Goal: Information Seeking & Learning: Learn about a topic

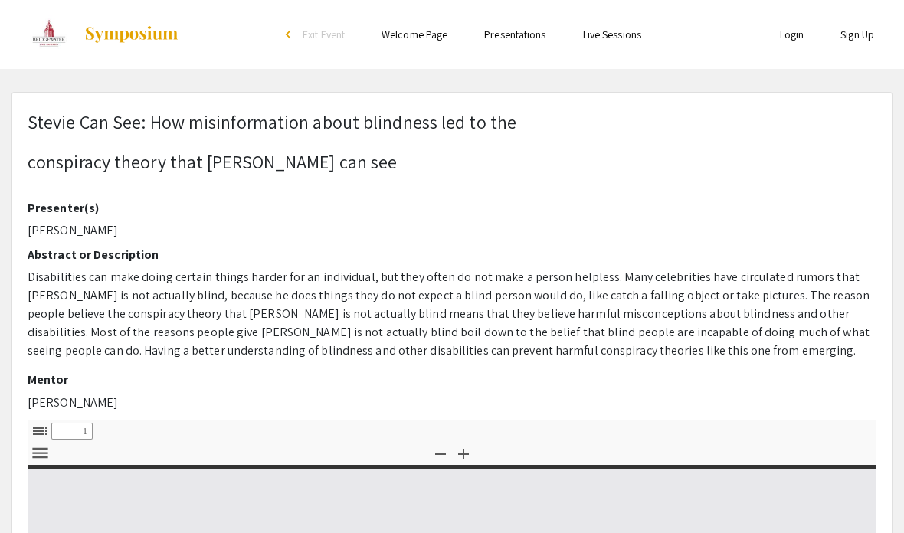
select select "custom"
type input "0"
select select "custom"
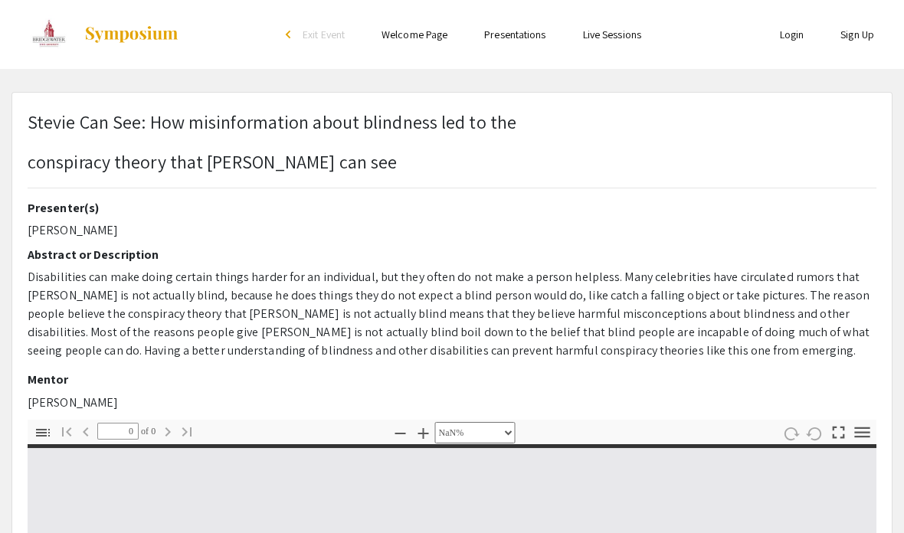
type input "1"
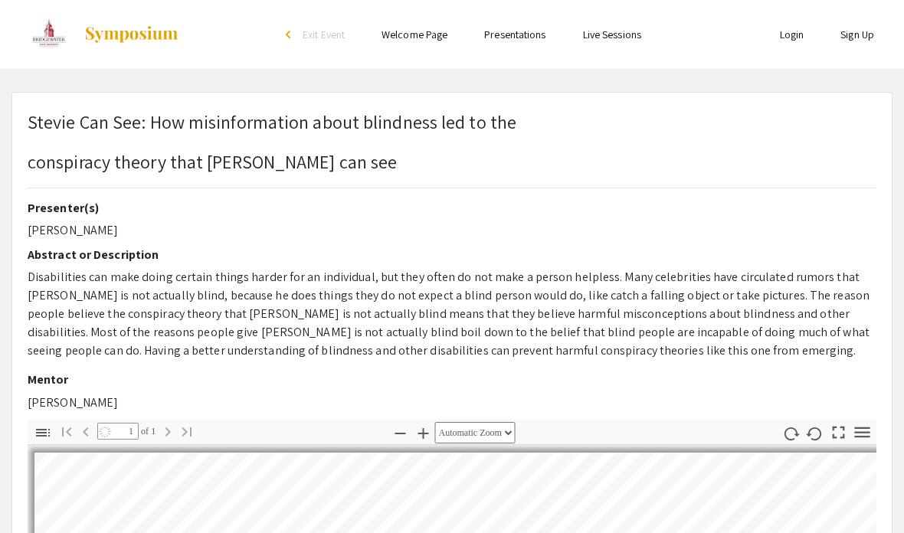
select select "auto"
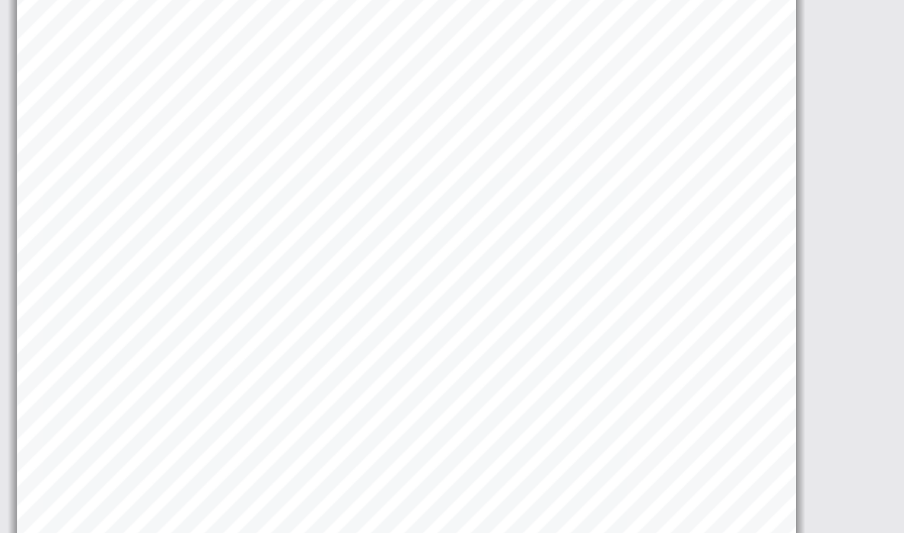
scroll to position [449, 0]
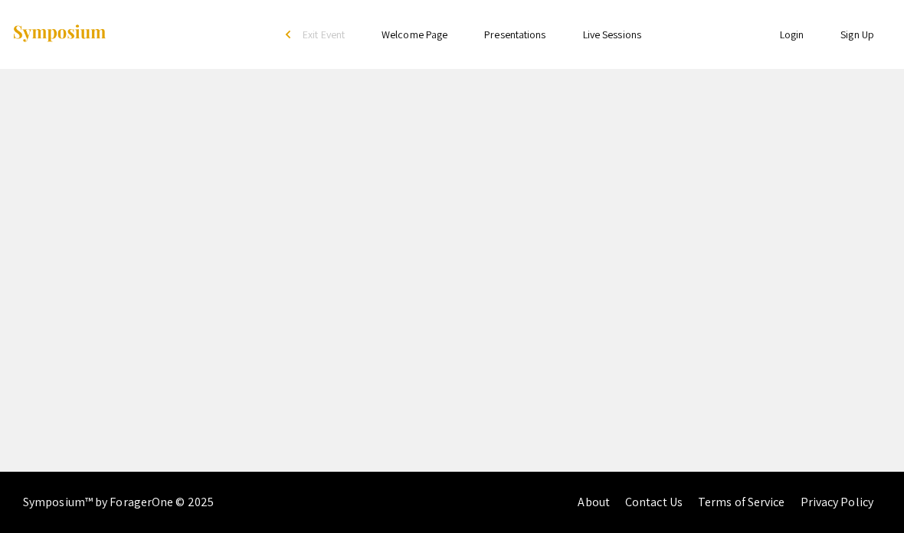
select select "custom"
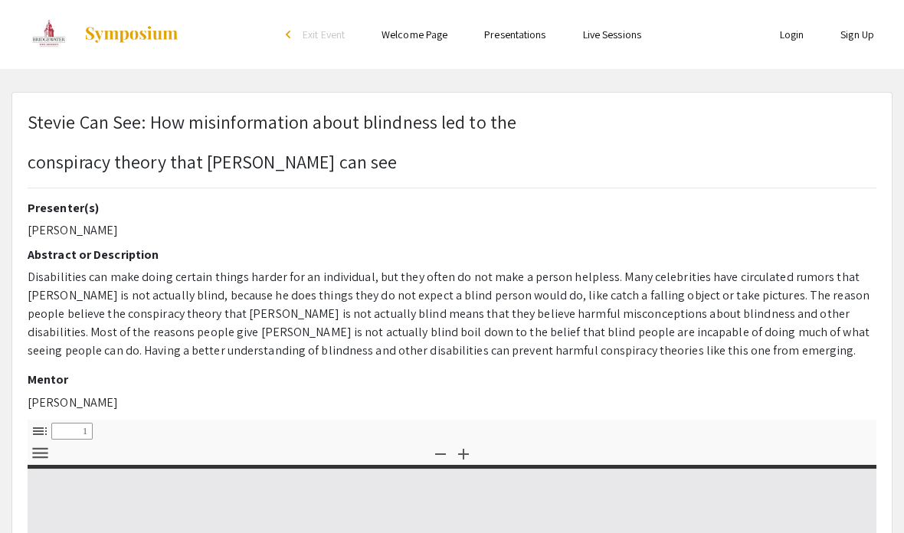
type input "0"
select select "custom"
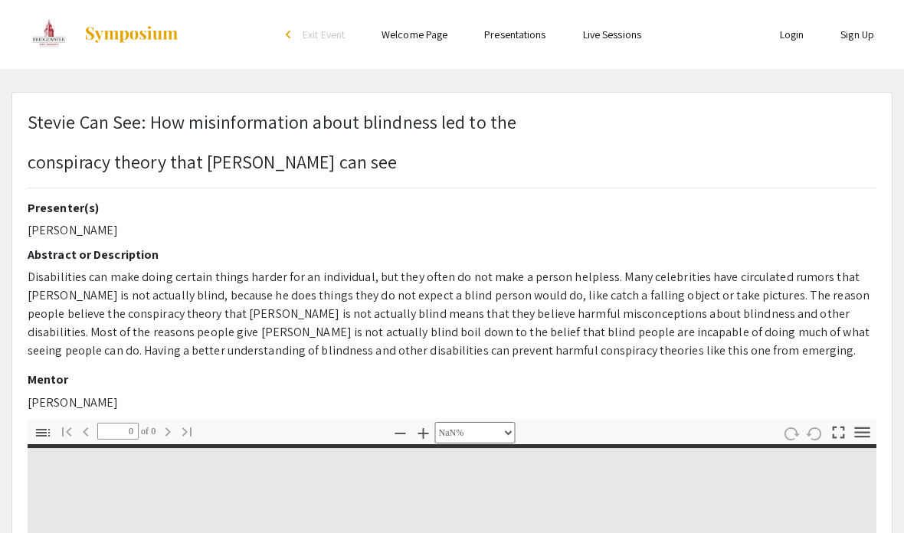
type input "1"
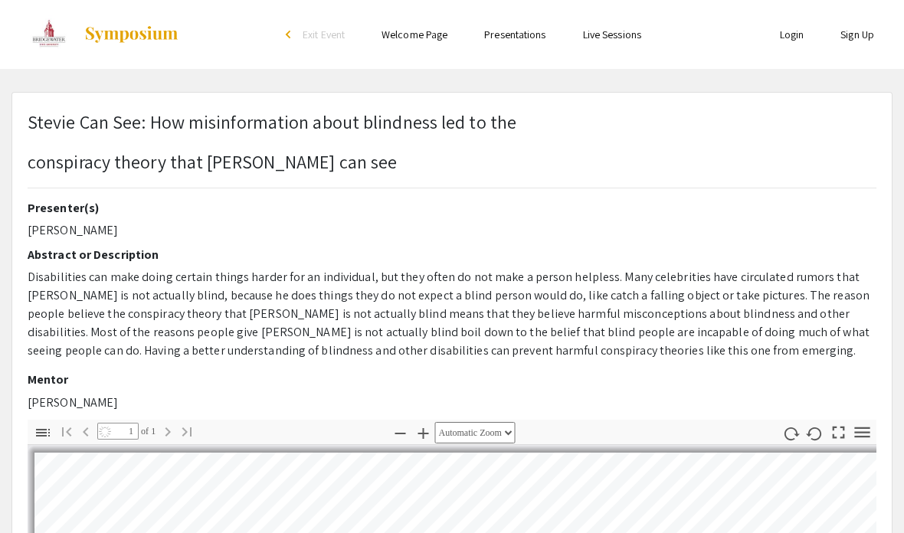
select select "auto"
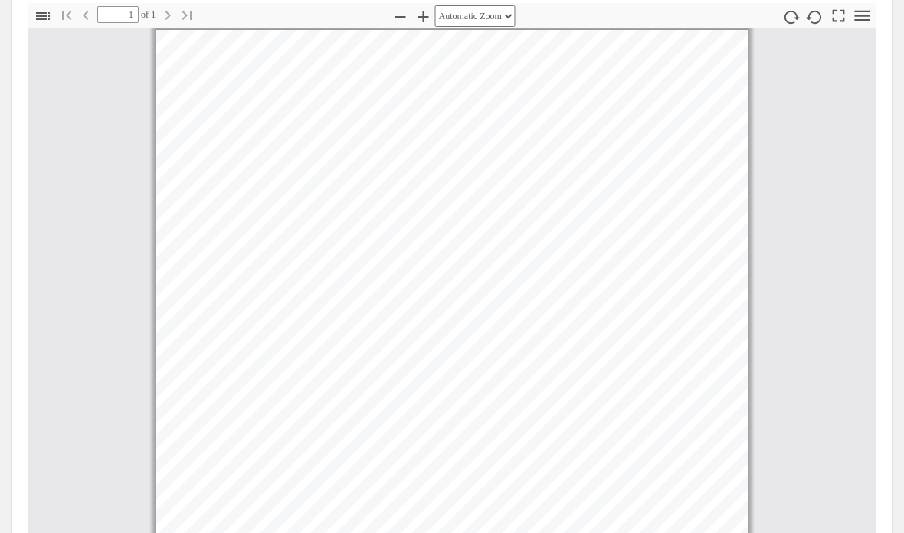
scroll to position [441, 0]
